Goal: Task Accomplishment & Management: Complete application form

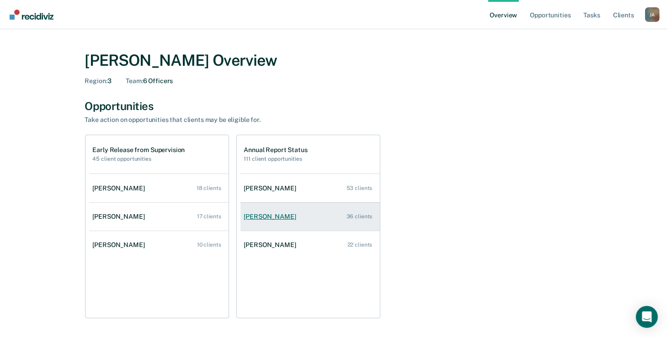
click at [284, 219] on div "[PERSON_NAME]" at bounding box center [272, 217] width 56 height 8
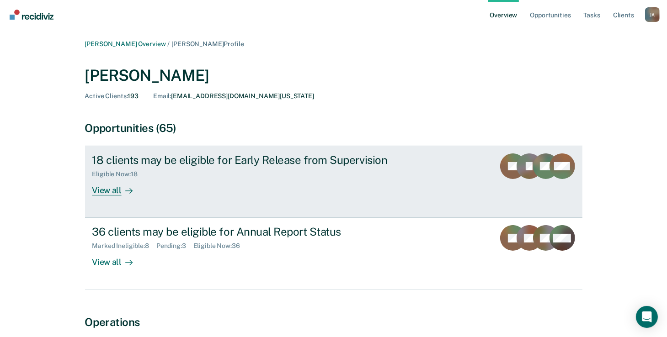
click at [119, 185] on div "View all" at bounding box center [117, 187] width 51 height 18
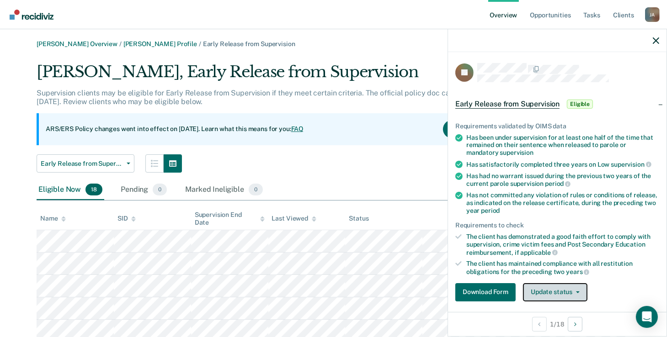
click at [550, 289] on button "Update status" at bounding box center [555, 292] width 64 height 18
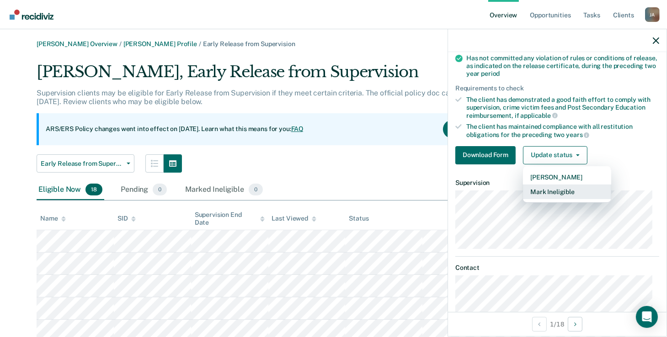
click at [579, 189] on button "Mark Ineligible" at bounding box center [567, 192] width 88 height 15
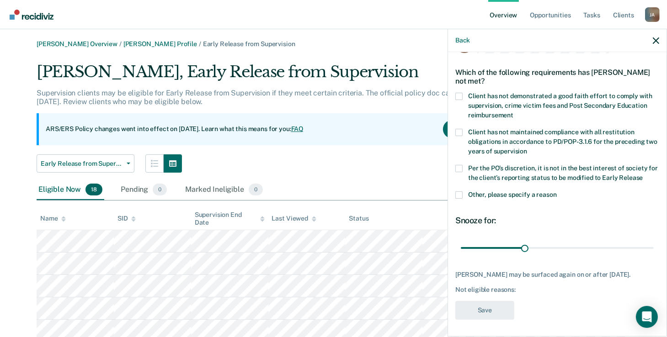
click at [459, 96] on span at bounding box center [458, 96] width 7 height 7
click at [513, 112] on input "Client has not demonstrated a good faith effort to comply with supervision, cri…" at bounding box center [513, 112] width 0 height 0
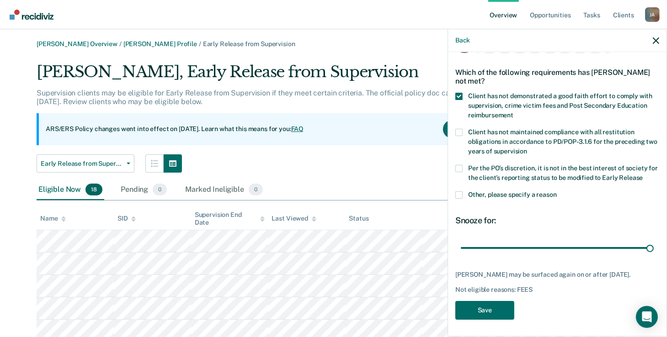
drag, startPoint x: 525, startPoint y: 248, endPoint x: 673, endPoint y: 250, distance: 148.1
type input "90"
click at [654, 250] on input "range" at bounding box center [557, 248] width 193 height 16
click at [497, 312] on button "Save" at bounding box center [484, 310] width 59 height 19
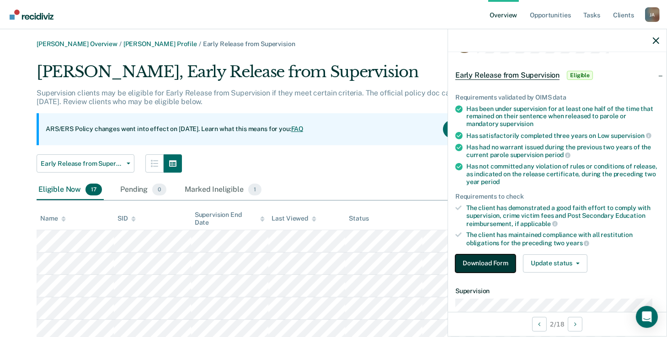
click at [483, 264] on button "Download Form" at bounding box center [485, 264] width 60 height 18
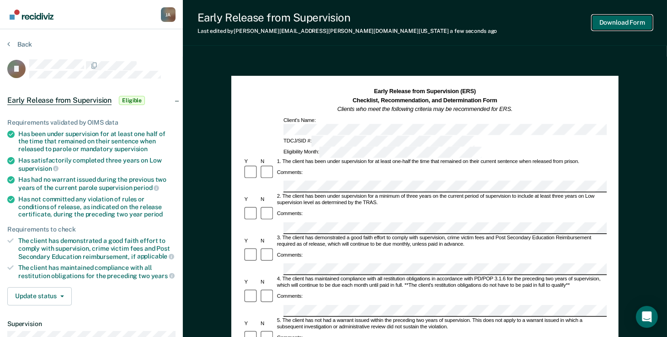
click at [616, 24] on button "Download Form" at bounding box center [622, 22] width 60 height 15
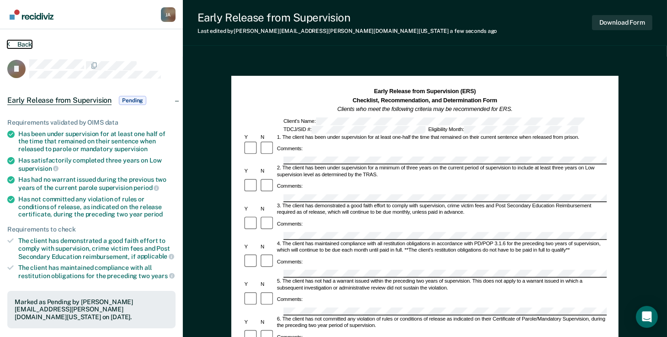
click at [25, 43] on button "Back" at bounding box center [19, 44] width 25 height 8
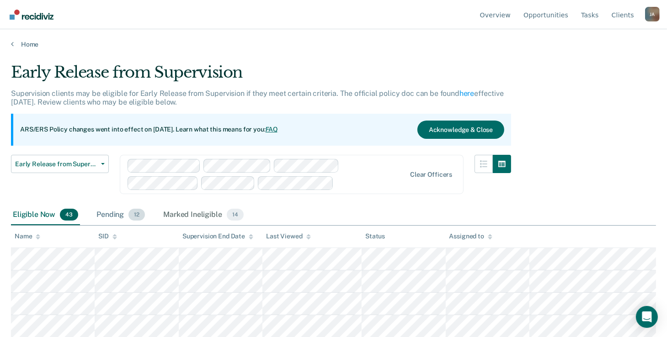
click at [115, 217] on div "Pending 12" at bounding box center [121, 215] width 52 height 20
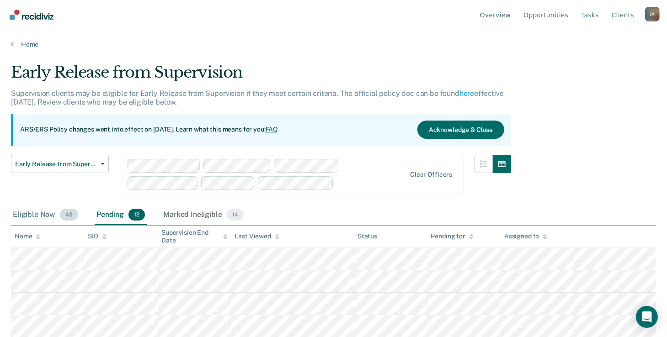
click at [27, 215] on div "Eligible Now 43" at bounding box center [45, 215] width 69 height 20
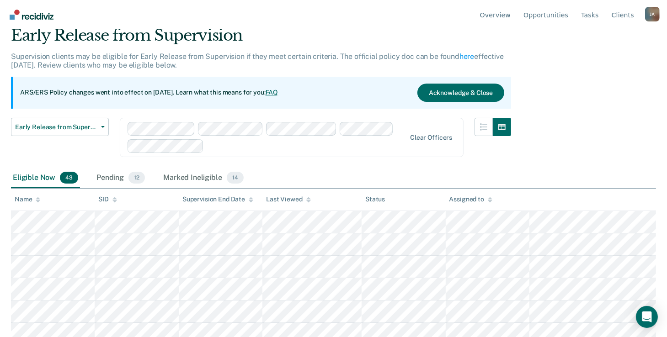
scroll to position [91, 0]
